Goal: Transaction & Acquisition: Purchase product/service

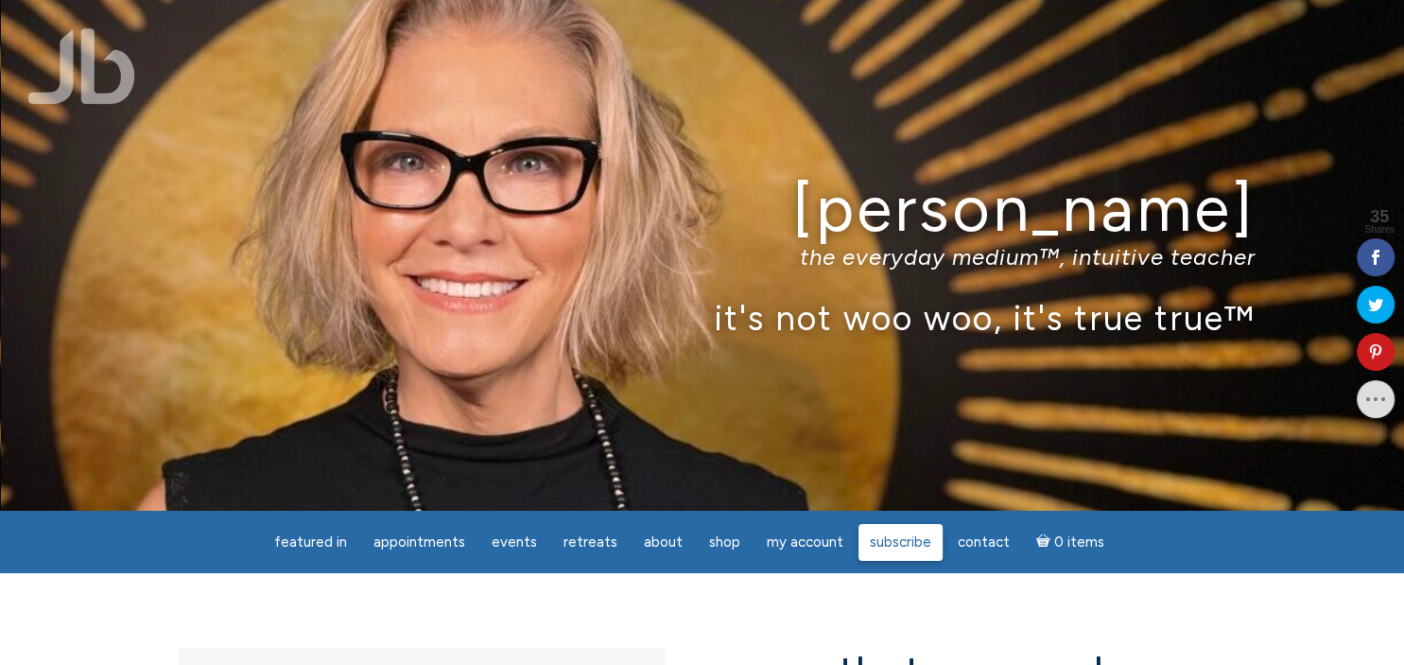
click at [886, 550] on span "Subscribe" at bounding box center [900, 541] width 61 height 17
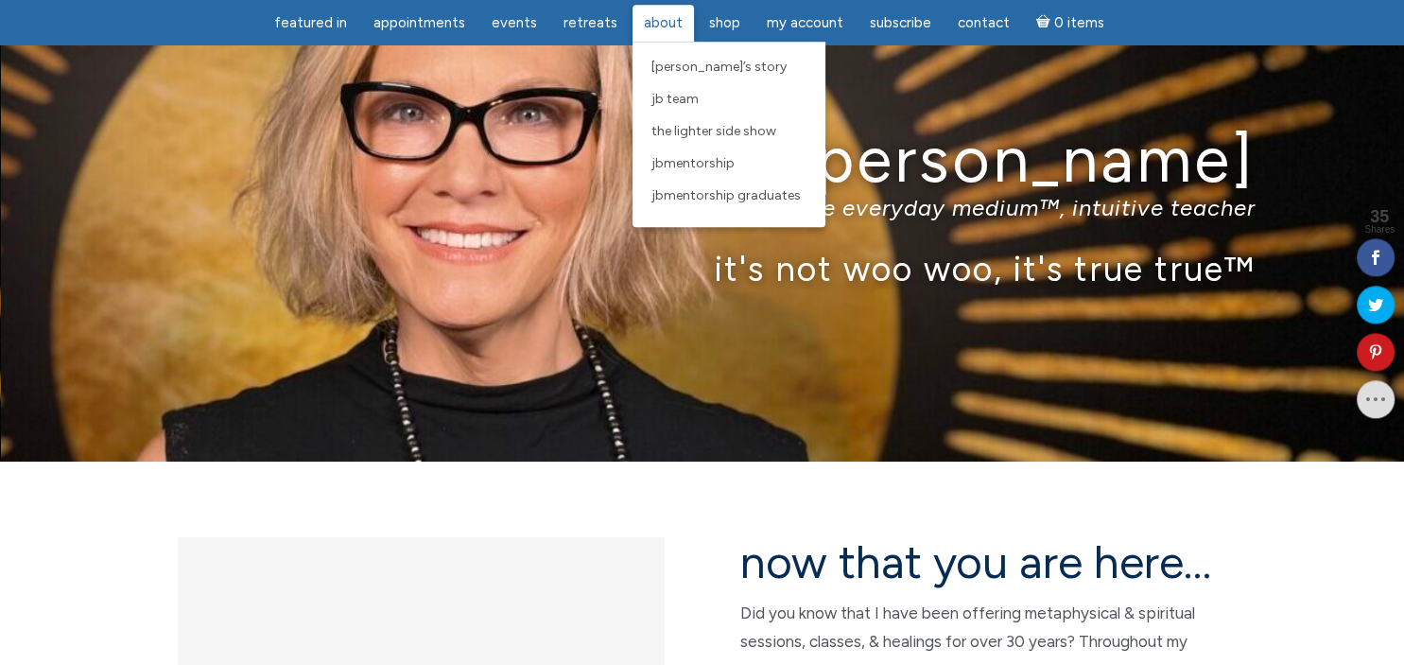
scroll to position [99, 0]
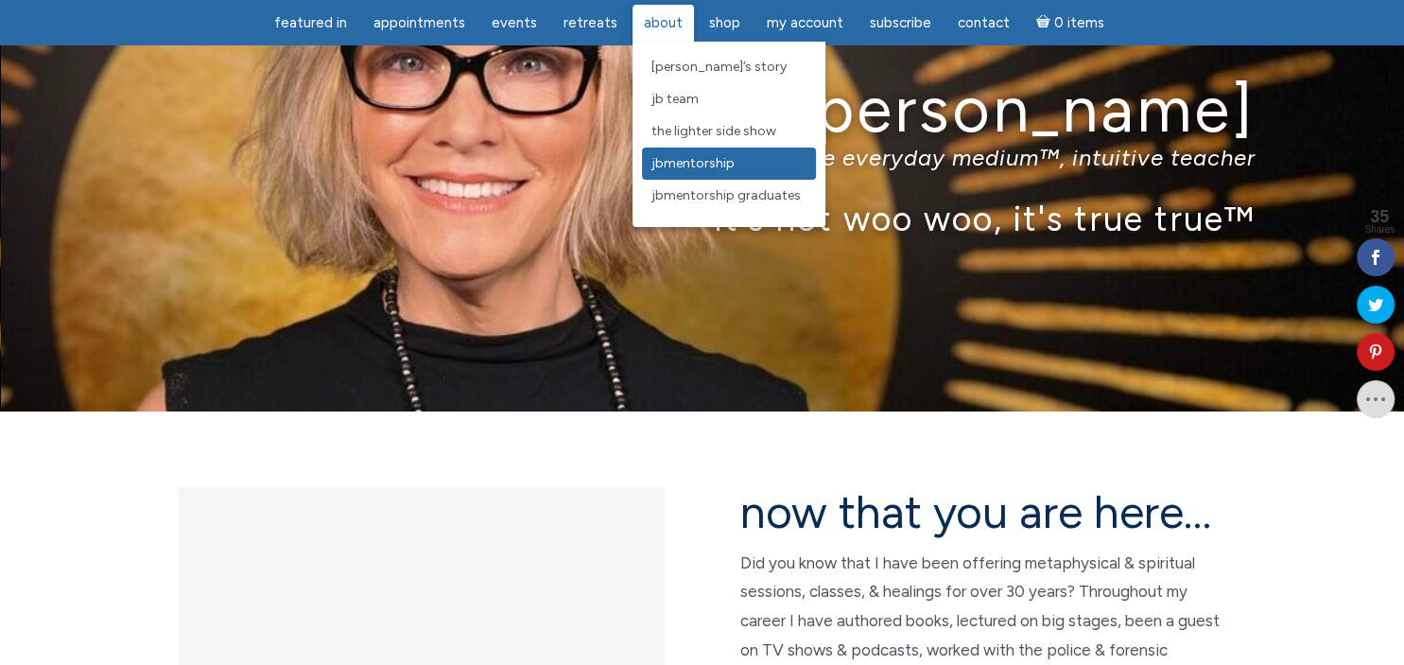
click at [674, 164] on span "JBMentorship" at bounding box center [692, 163] width 83 height 16
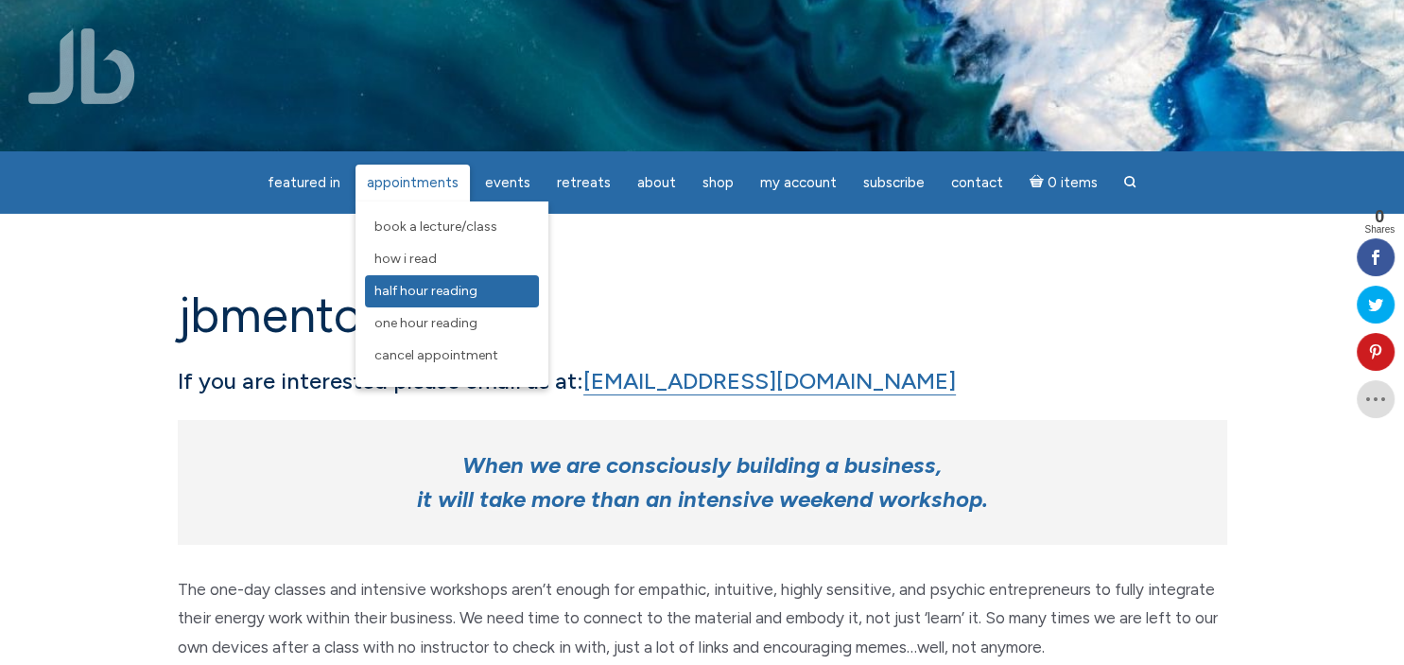
click at [422, 291] on span "Half Hour Reading" at bounding box center [425, 291] width 103 height 16
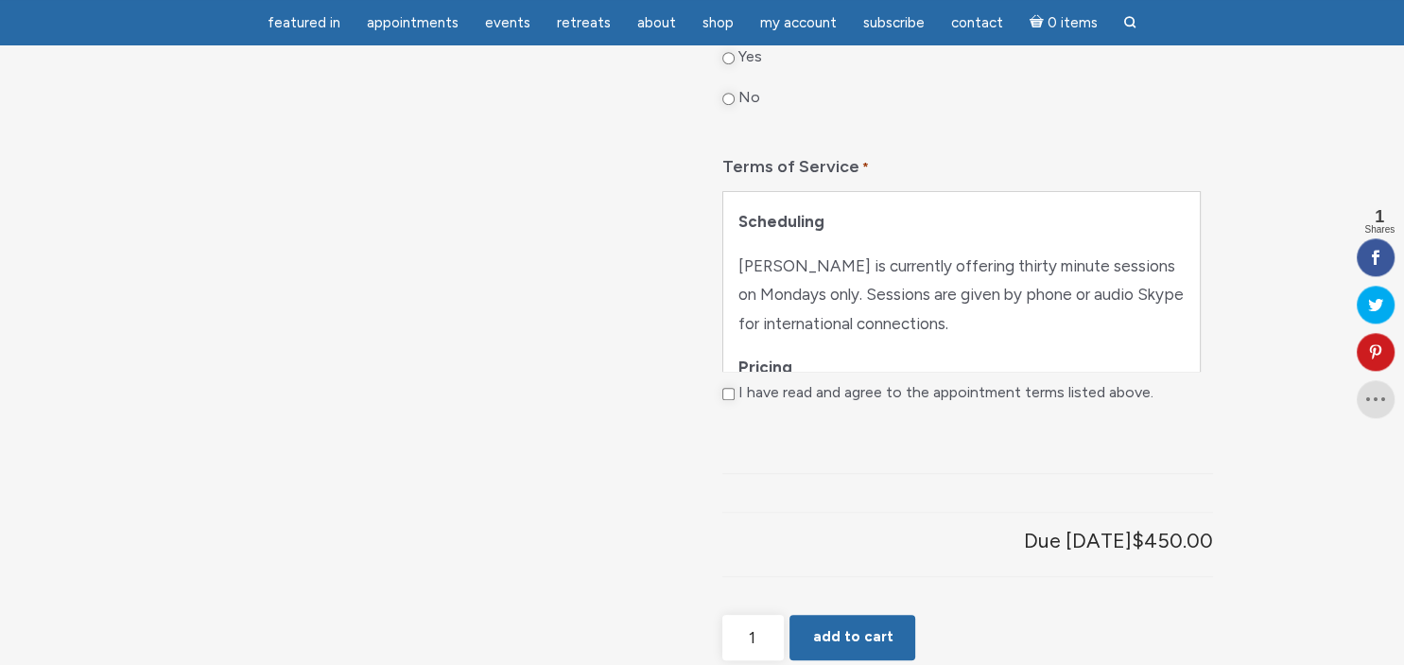
scroll to position [1097, 0]
